Goal: Transaction & Acquisition: Obtain resource

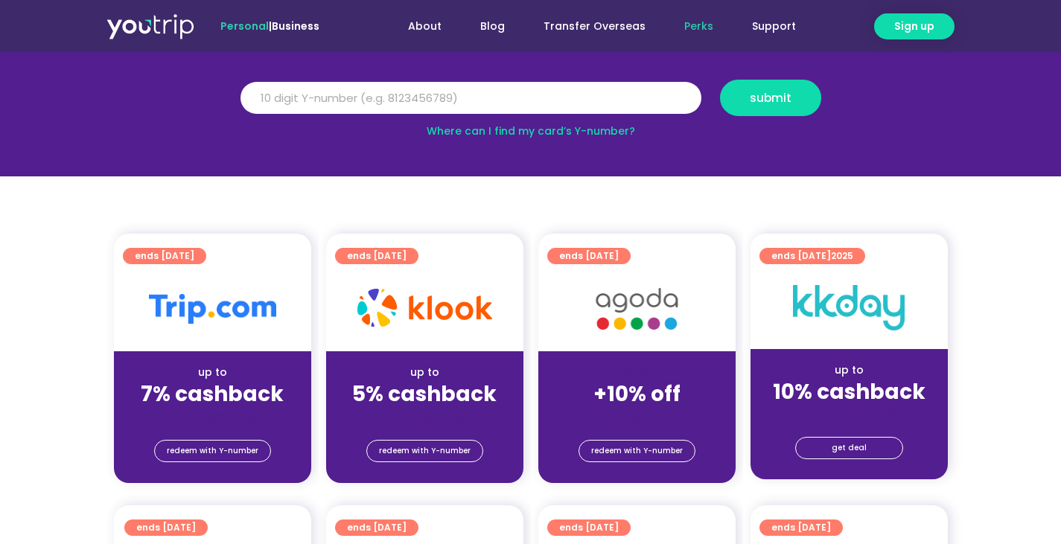
scroll to position [149, 0]
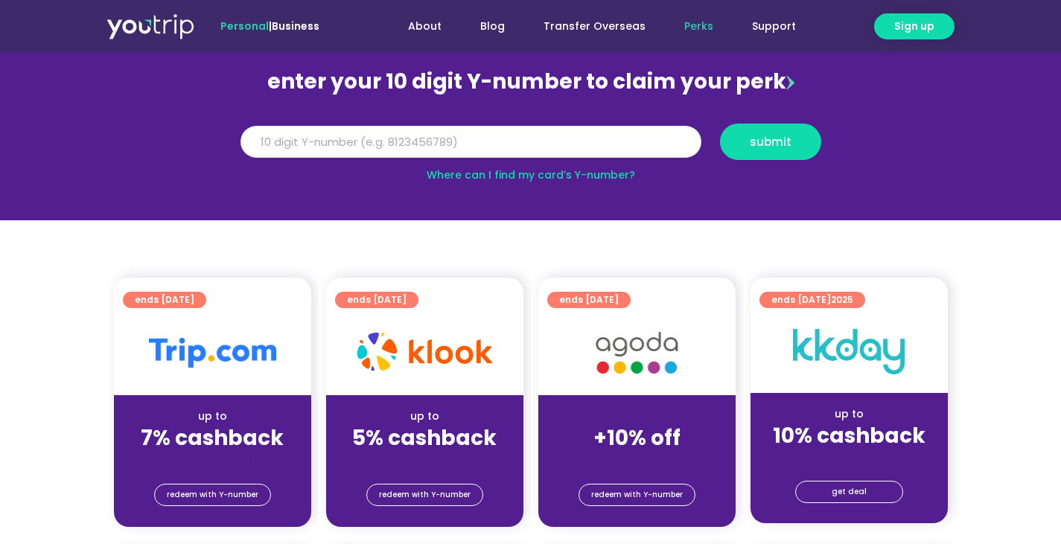
click at [447, 146] on input "Y Number" at bounding box center [470, 142] width 461 height 33
click at [563, 147] on input "Y Number" at bounding box center [470, 142] width 461 height 33
click at [563, 180] on link "Where can I find my card’s Y-number?" at bounding box center [531, 174] width 208 height 15
click at [447, 142] on input "Y Number" at bounding box center [470, 142] width 461 height 33
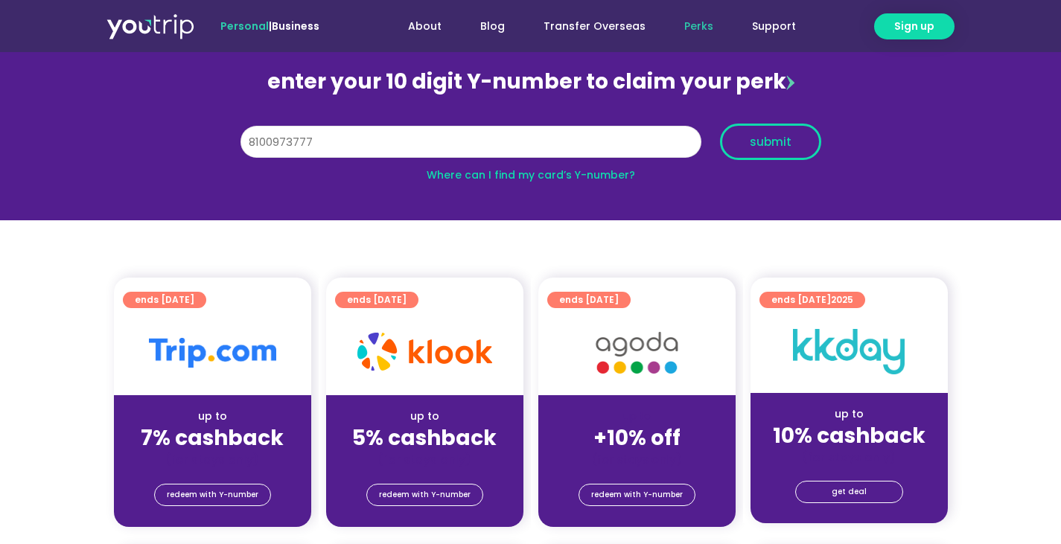
type input "8100973777"
click at [780, 147] on span "submit" at bounding box center [771, 141] width 42 height 11
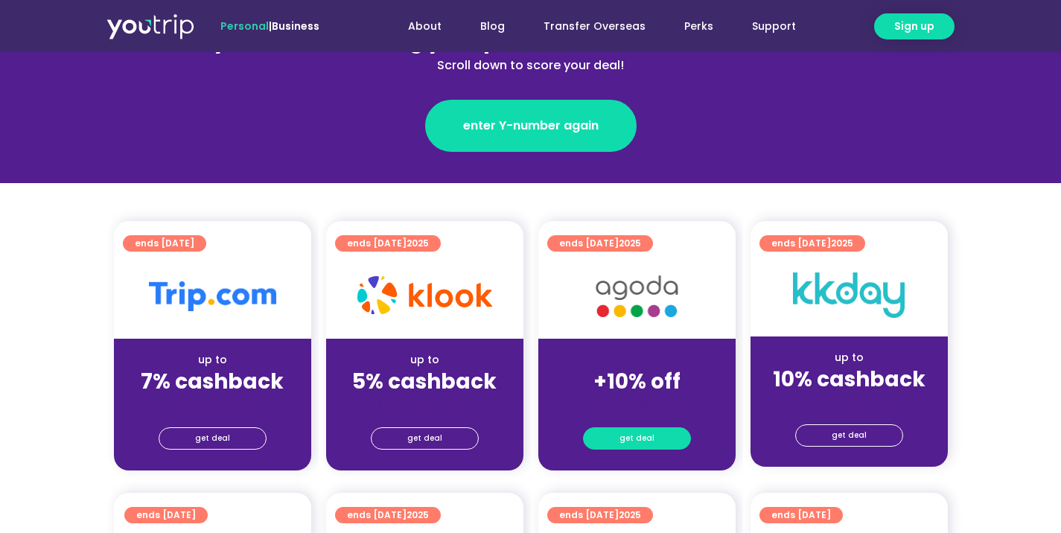
click at [646, 433] on span "get deal" at bounding box center [636, 438] width 35 height 21
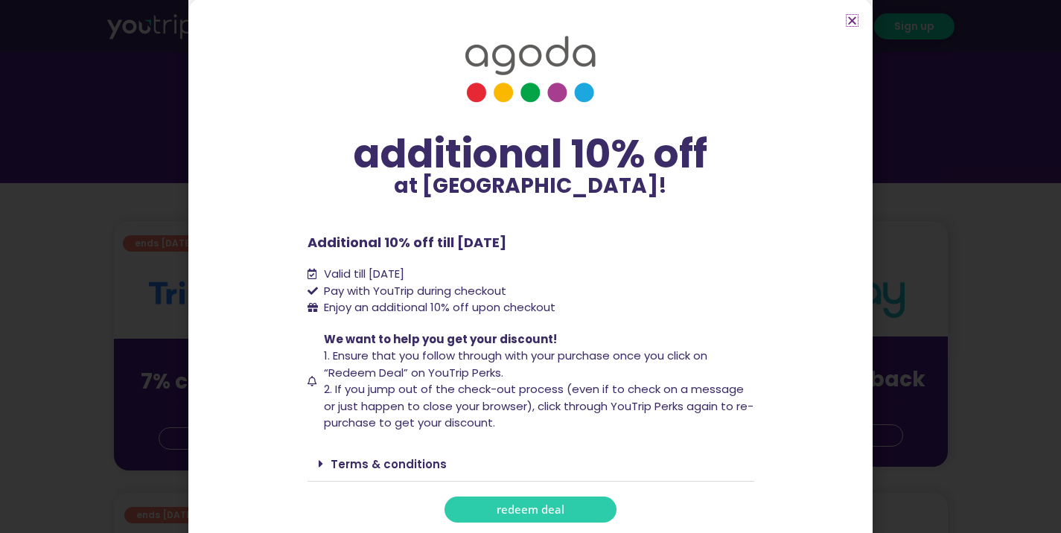
scroll to position [3, 0]
click at [584, 502] on link "redeem deal" at bounding box center [530, 509] width 172 height 26
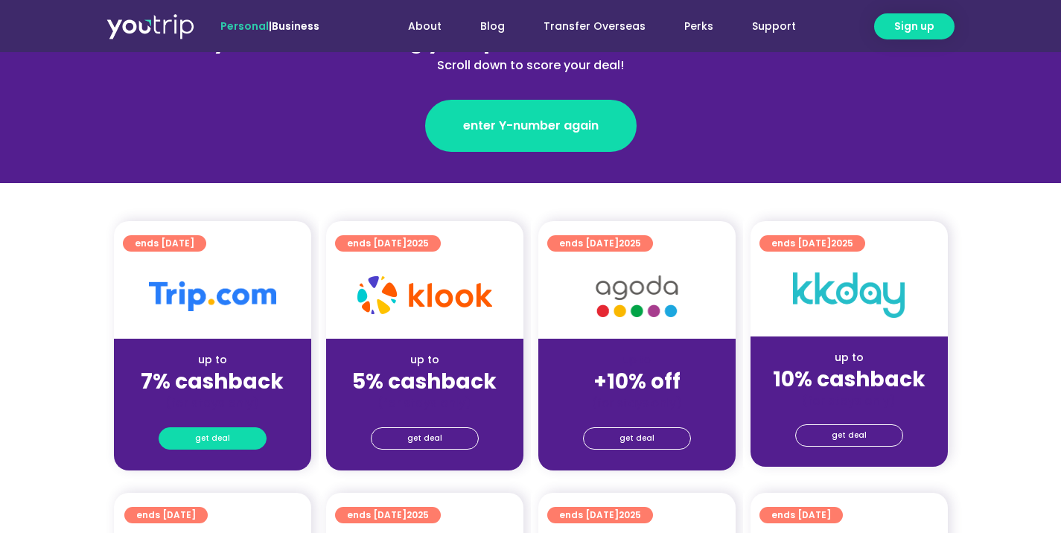
click at [237, 446] on link "get deal" at bounding box center [213, 438] width 108 height 22
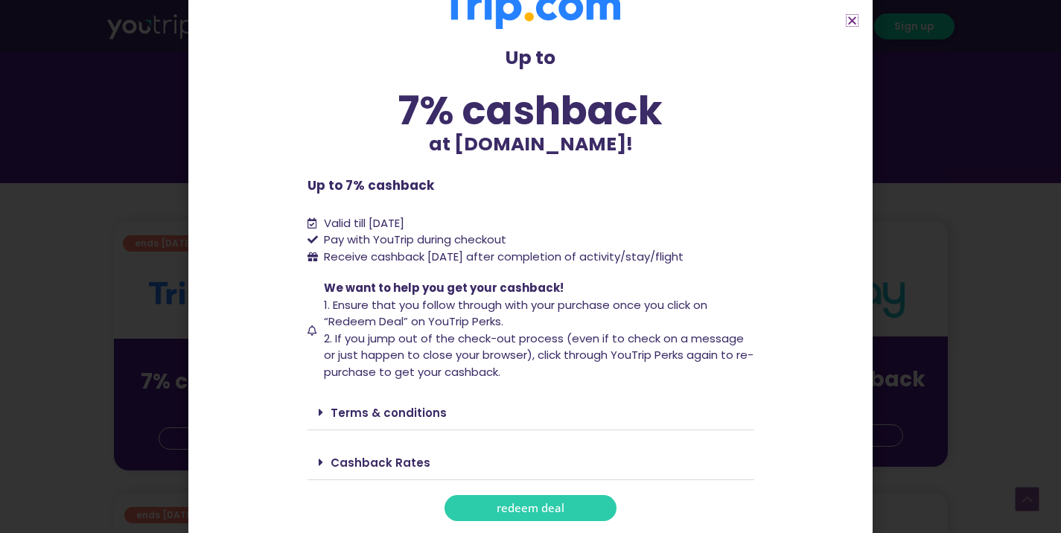
scroll to position [372, 0]
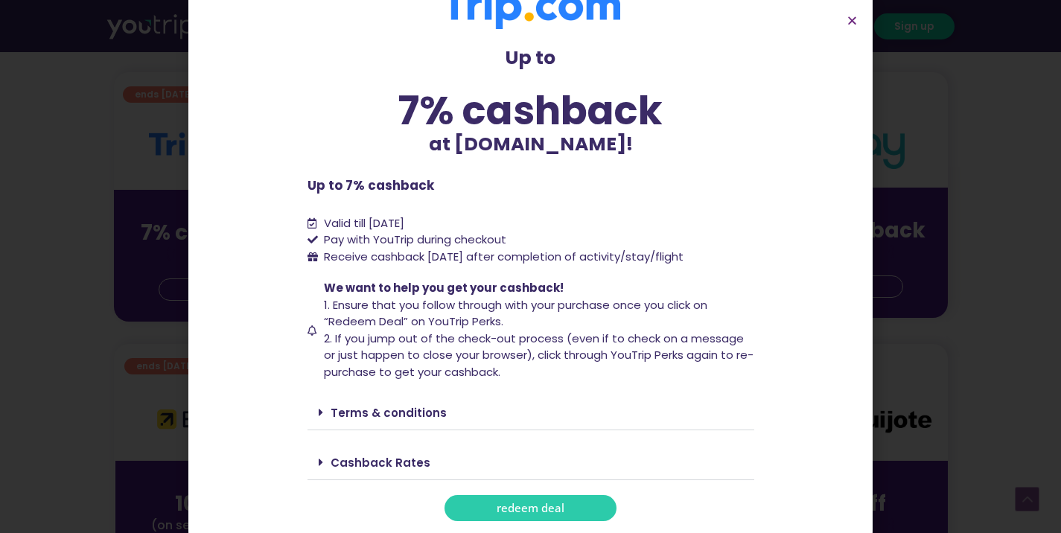
click at [581, 504] on link "redeem deal" at bounding box center [530, 508] width 172 height 26
